Goal: Task Accomplishment & Management: Use online tool/utility

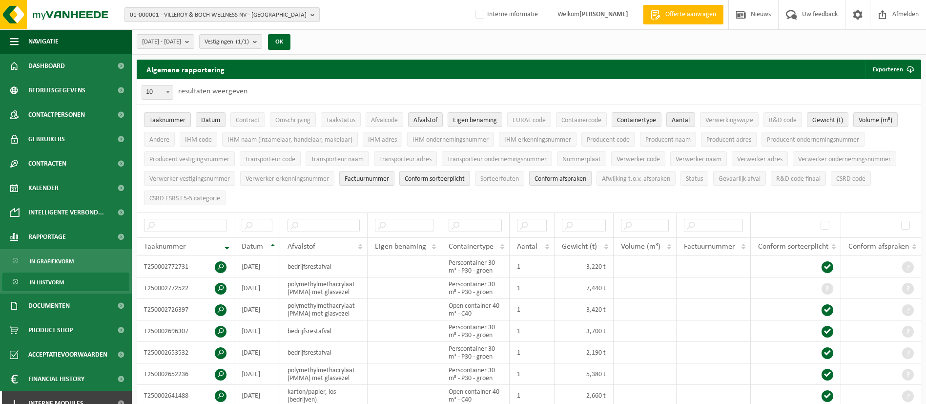
click at [211, 17] on span "01-000001 - VILLEROY & BOCH WELLNESS NV - ROESELARE" at bounding box center [218, 15] width 177 height 15
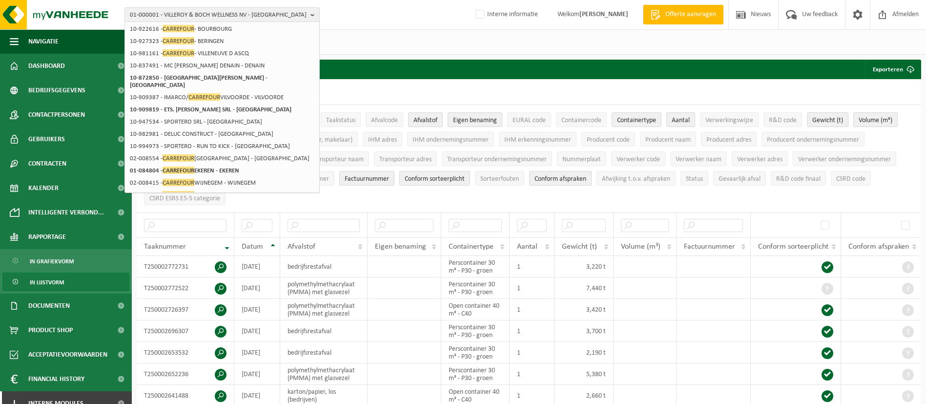
scroll to position [149, 0]
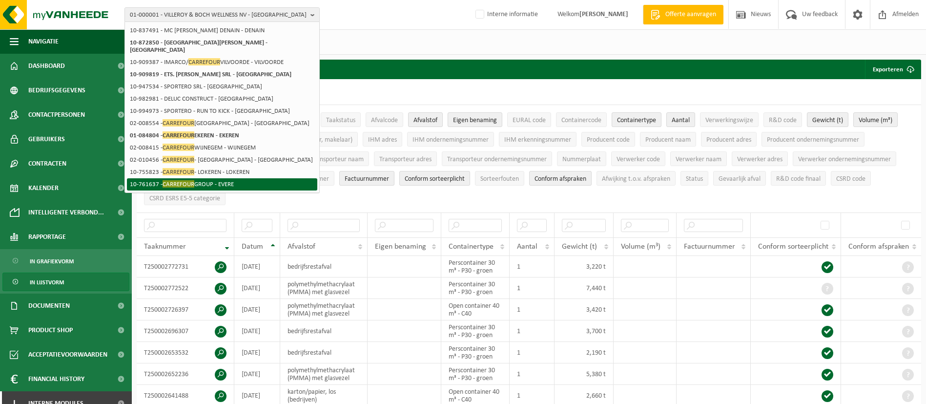
type input "carrefour"
click at [212, 178] on li "10-761637 - CARREFOUR GROUP - EVERE" at bounding box center [222, 184] width 190 height 12
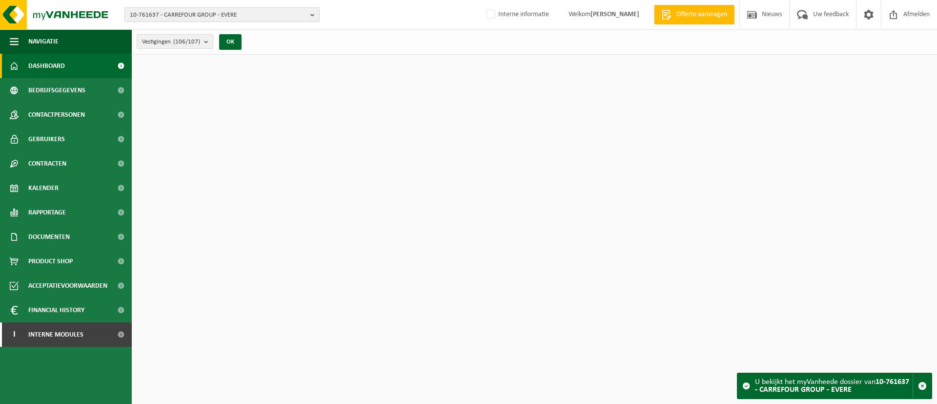
click at [238, 12] on span "10-761637 - CARREFOUR GROUP - EVERE" at bounding box center [218, 15] width 177 height 15
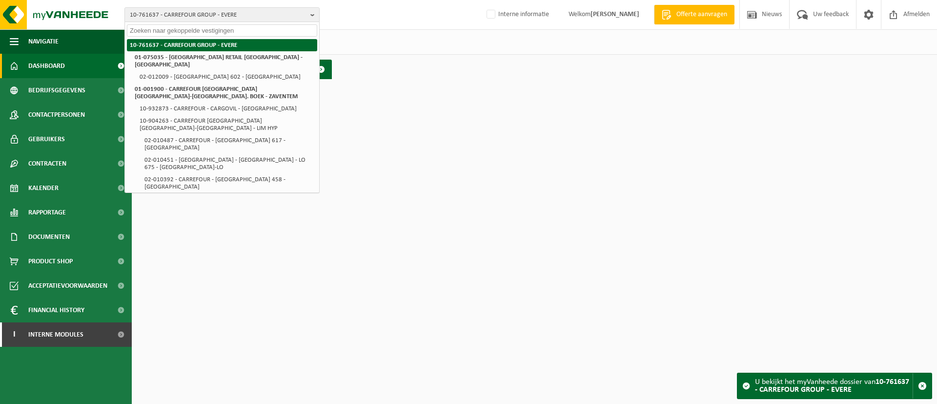
click at [213, 46] on li "10-761637 - CARREFOUR GROUP - EVERE" at bounding box center [222, 45] width 190 height 12
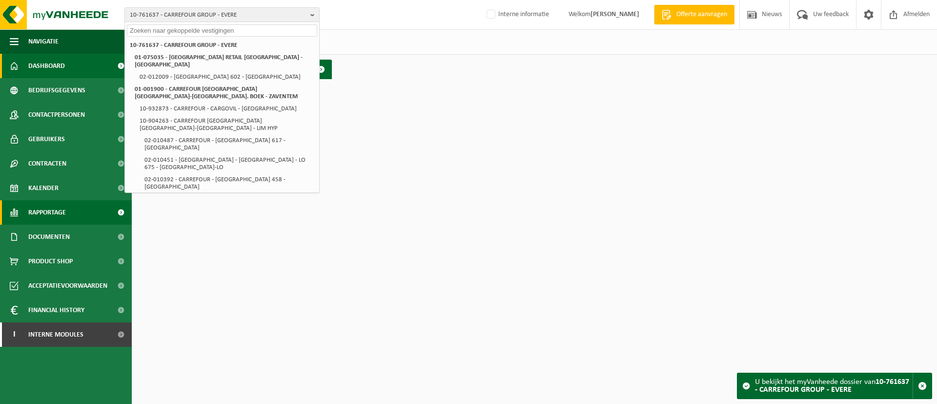
click at [57, 204] on span "Rapportage" at bounding box center [47, 212] width 38 height 24
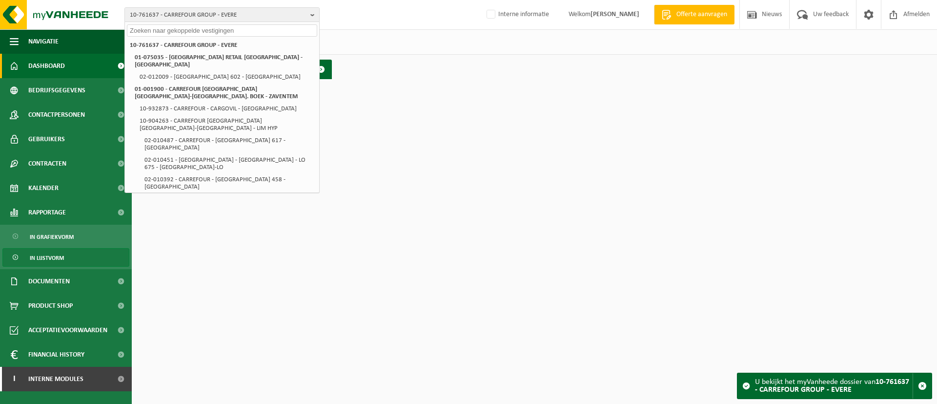
click at [49, 253] on span "In lijstvorm" at bounding box center [47, 257] width 34 height 19
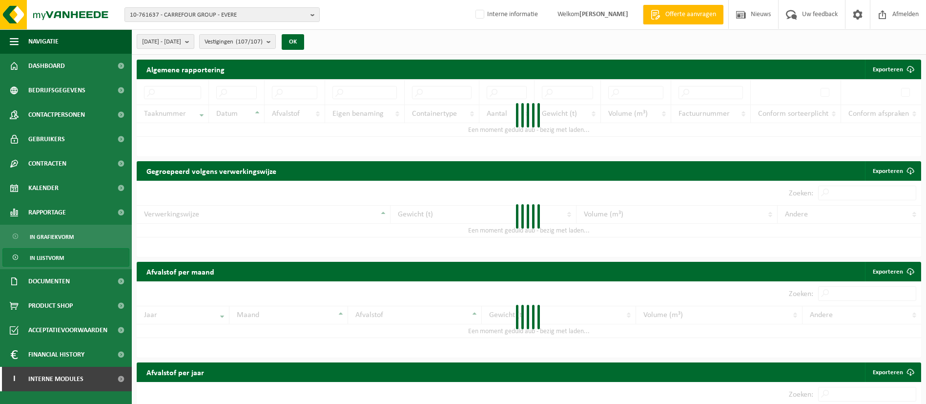
click at [194, 44] on b "submit" at bounding box center [189, 42] width 9 height 14
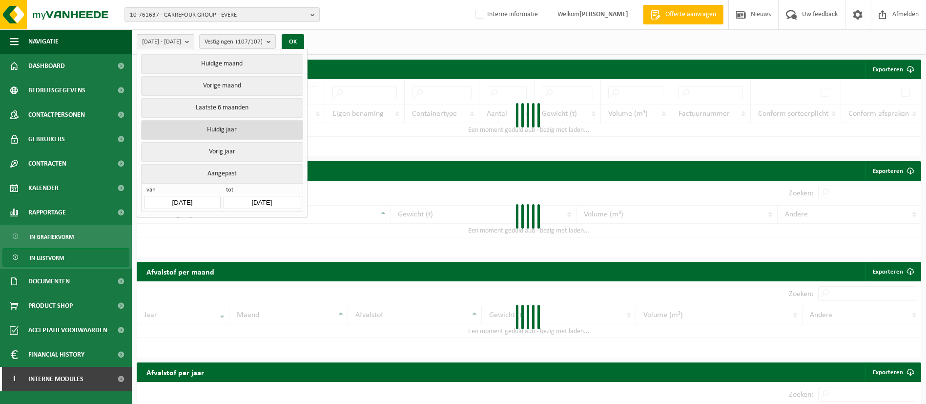
click at [221, 129] on button "Huidig jaar" at bounding box center [222, 130] width 162 height 20
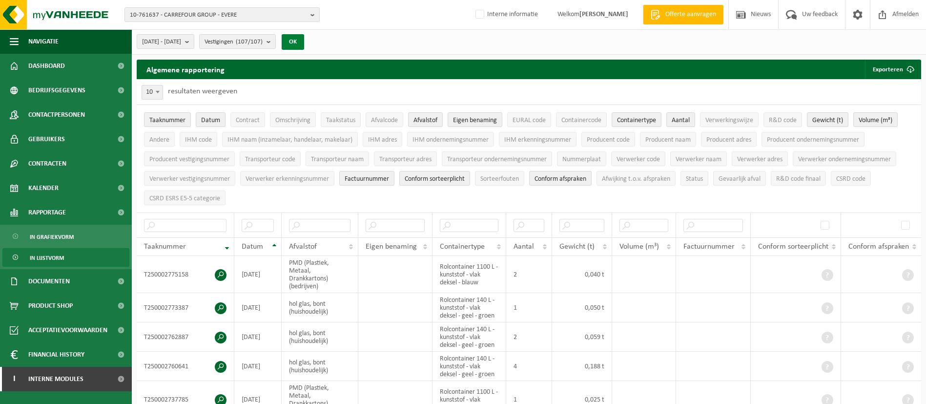
click at [304, 41] on button "OK" at bounding box center [293, 42] width 22 height 16
click at [876, 66] on button "Exporteren" at bounding box center [892, 70] width 55 height 20
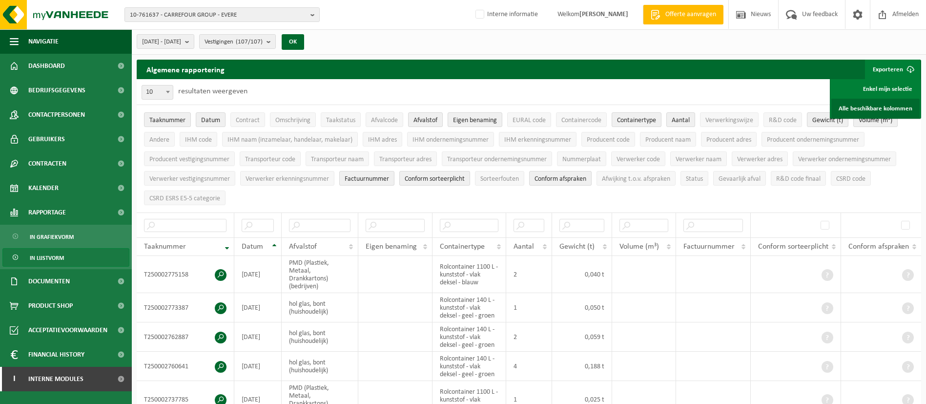
click at [871, 102] on link "Alle beschikbare kolommen" at bounding box center [875, 109] width 88 height 20
click at [48, 325] on span "Acceptatievoorwaarden" at bounding box center [67, 330] width 79 height 24
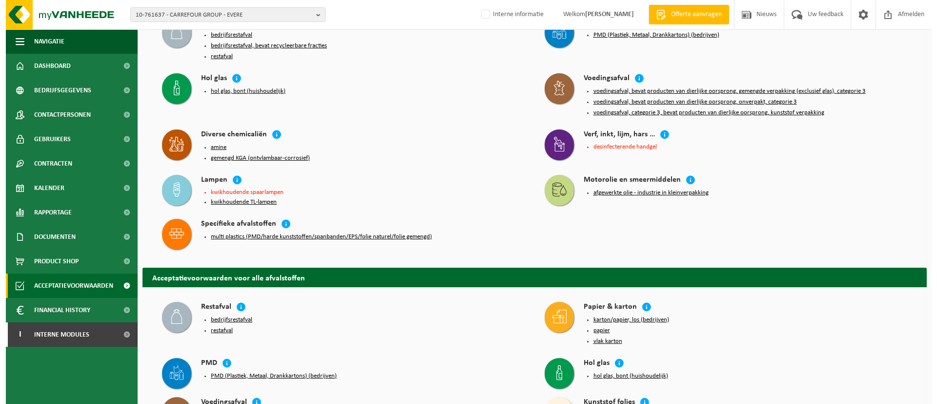
scroll to position [78, 0]
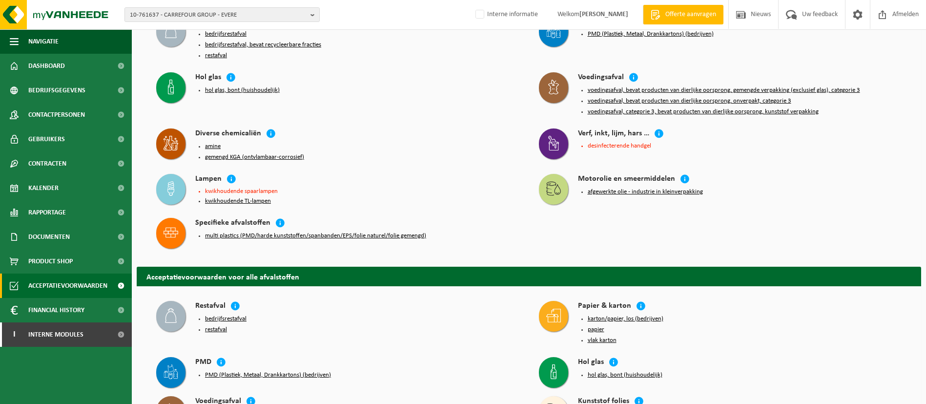
click at [631, 315] on button "karton/papier, los (bedrijven)" at bounding box center [626, 319] width 76 height 8
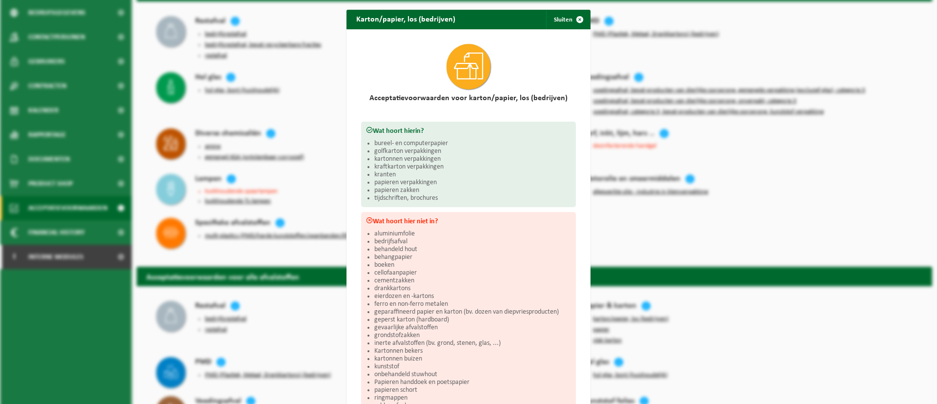
drag, startPoint x: 443, startPoint y: 213, endPoint x: 409, endPoint y: 78, distance: 139.3
click at [409, 78] on div at bounding box center [468, 66] width 215 height 55
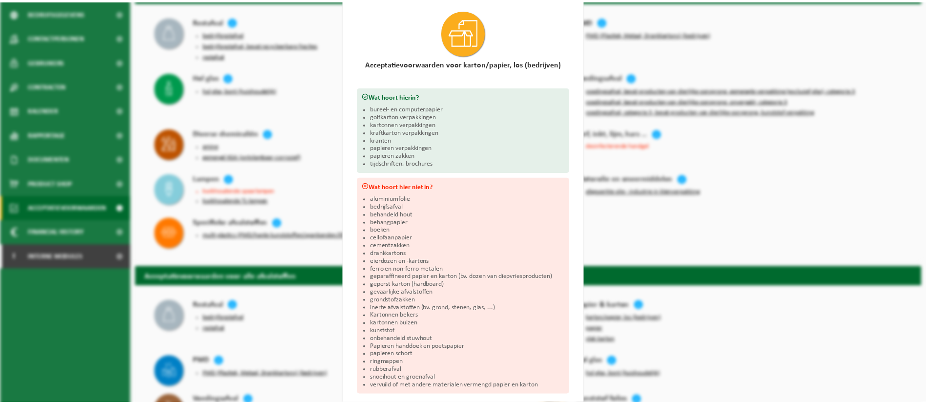
scroll to position [35, 0]
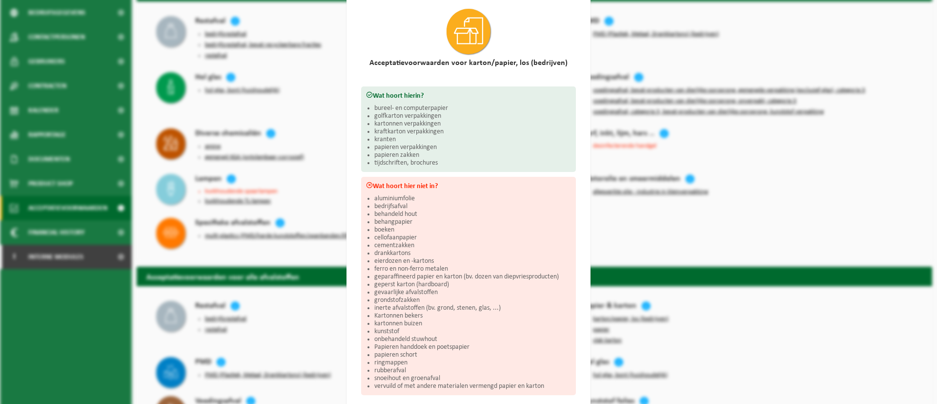
click at [909, 18] on div "Karton/papier, los (bedrijven) Sluiten Acceptatievoorwaarden voor karton/papier…" at bounding box center [468, 202] width 937 height 404
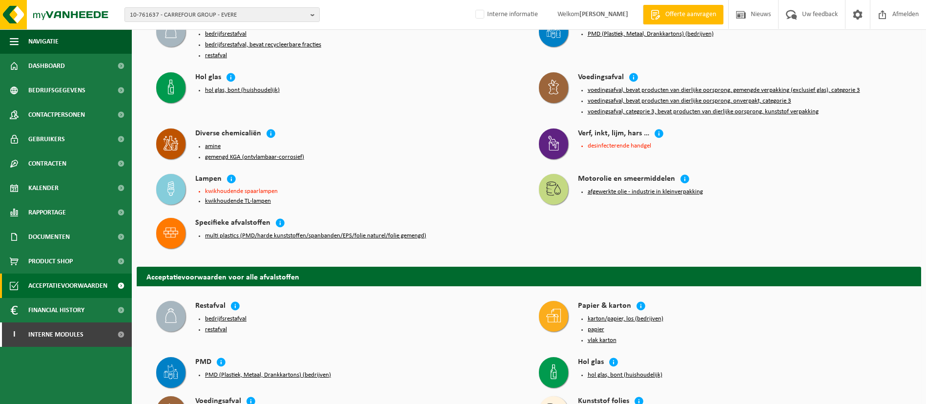
scroll to position [0, 0]
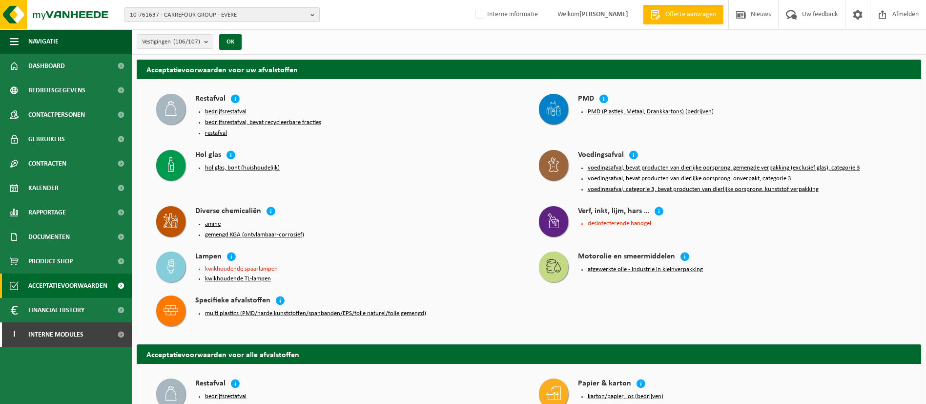
click at [296, 11] on span "10-761637 - CARREFOUR GROUP - EVERE" at bounding box center [218, 15] width 177 height 15
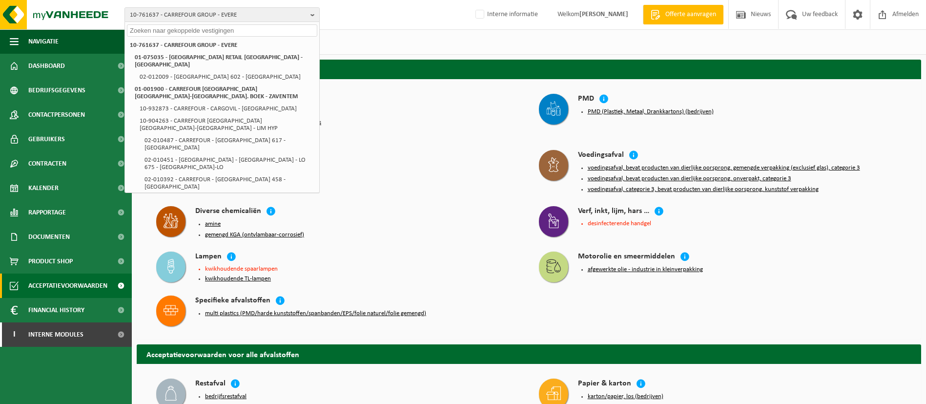
click at [269, 29] on input "text" at bounding box center [222, 30] width 190 height 12
paste input "WIENERBERGER - DIVISIE RUMST 10-749912"
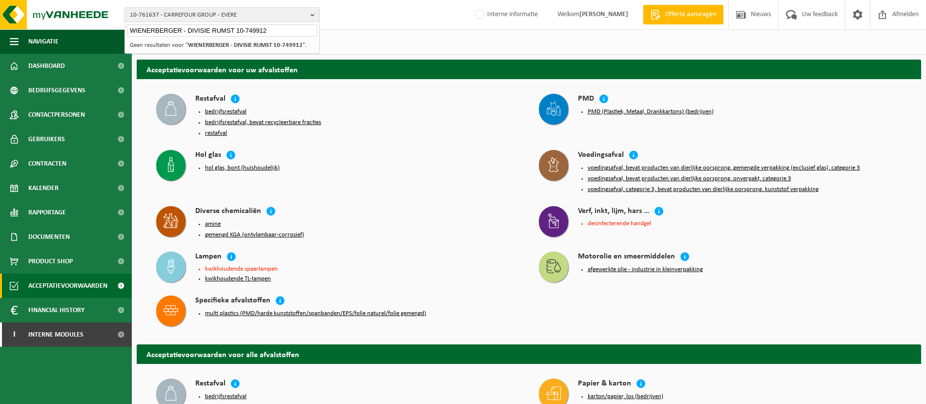
type input "WIENERBERGER - DIVISIE RUMST 10-749912"
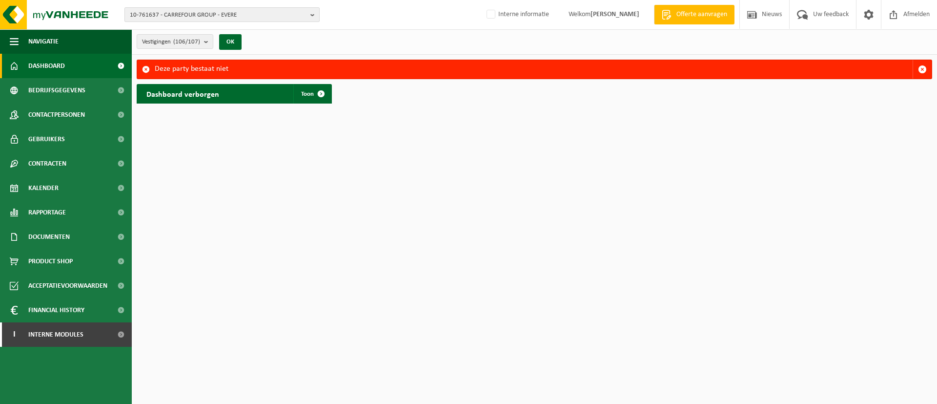
click at [229, 15] on span "10-761637 - CARREFOUR GROUP - EVERE" at bounding box center [218, 15] width 177 height 15
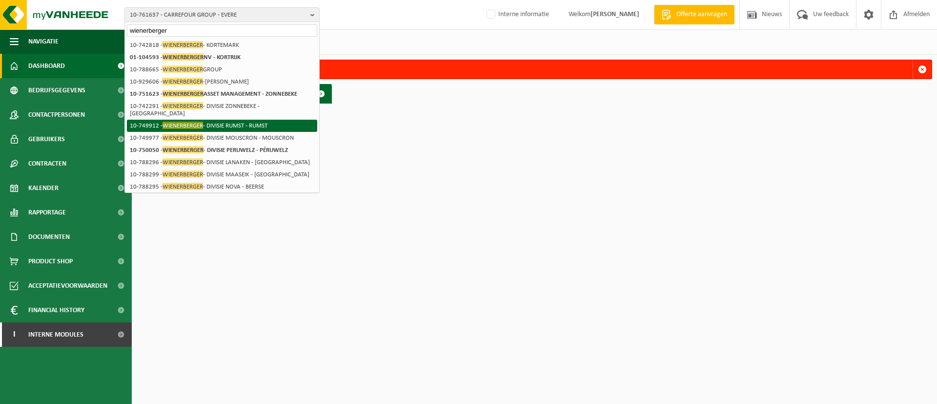
type input "wienerberger"
click at [220, 120] on li "10-749912 - WIENERBERGER - DIVISIE RUMST - RUMST" at bounding box center [222, 126] width 190 height 12
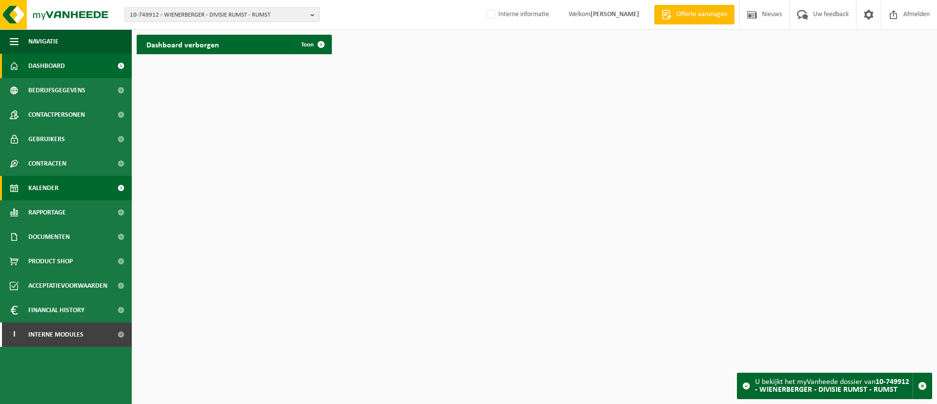
click at [62, 186] on link "Kalender" at bounding box center [66, 188] width 132 height 24
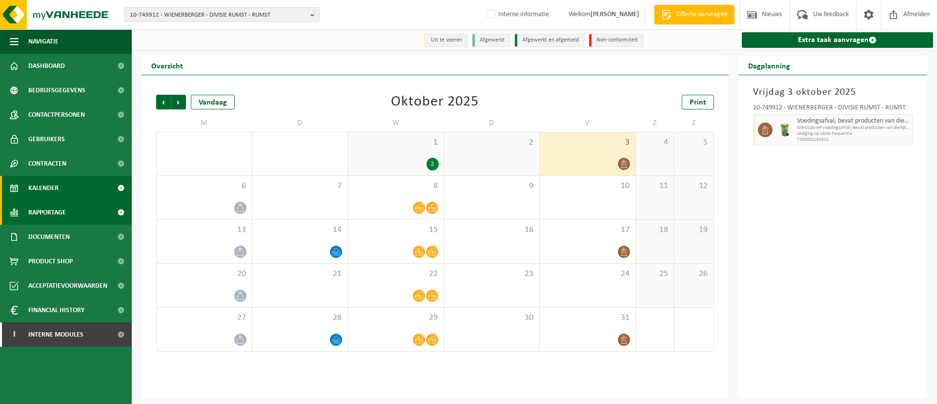
click at [62, 212] on span "Rapportage" at bounding box center [47, 212] width 38 height 24
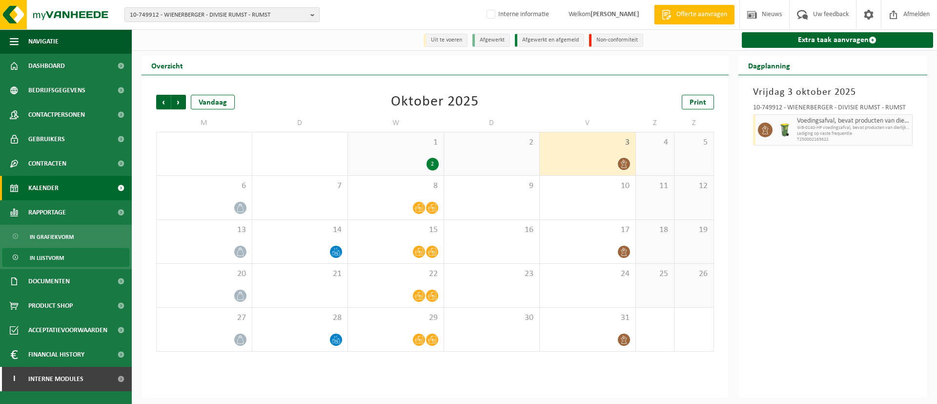
click at [59, 254] on span "In lijstvorm" at bounding box center [47, 257] width 34 height 19
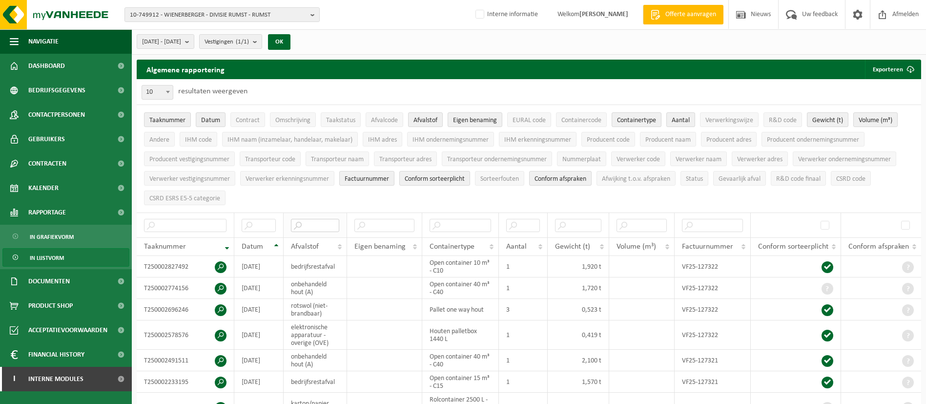
click at [339, 223] on input "text" at bounding box center [315, 225] width 48 height 13
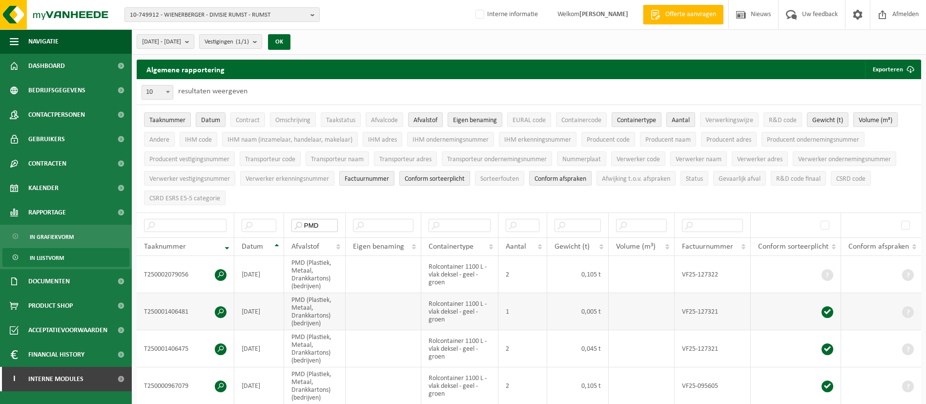
type input "PMD"
click at [257, 122] on span "Contract" at bounding box center [248, 120] width 24 height 7
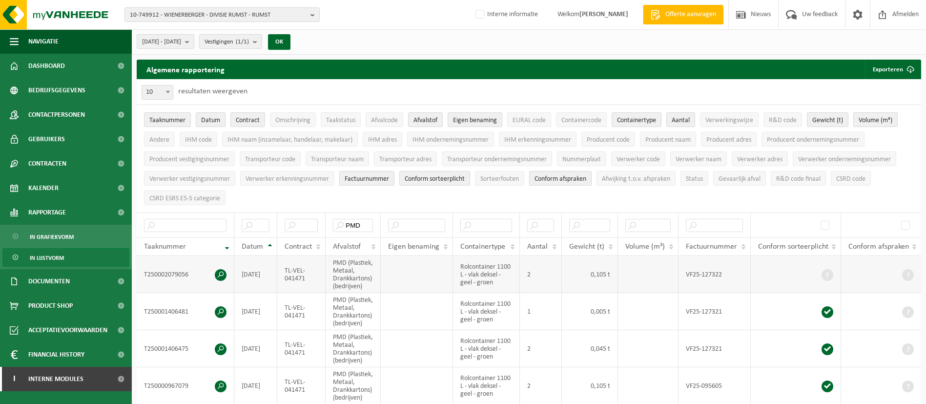
click at [287, 268] on td "TL-VEL-041471" at bounding box center [301, 274] width 49 height 37
drag, startPoint x: 306, startPoint y: 275, endPoint x: 285, endPoint y: 267, distance: 22.1
click at [285, 267] on td "TL-VEL-041471" at bounding box center [301, 274] width 49 height 37
copy td "TL-VEL-041471"
